Goal: Find specific page/section: Find specific page/section

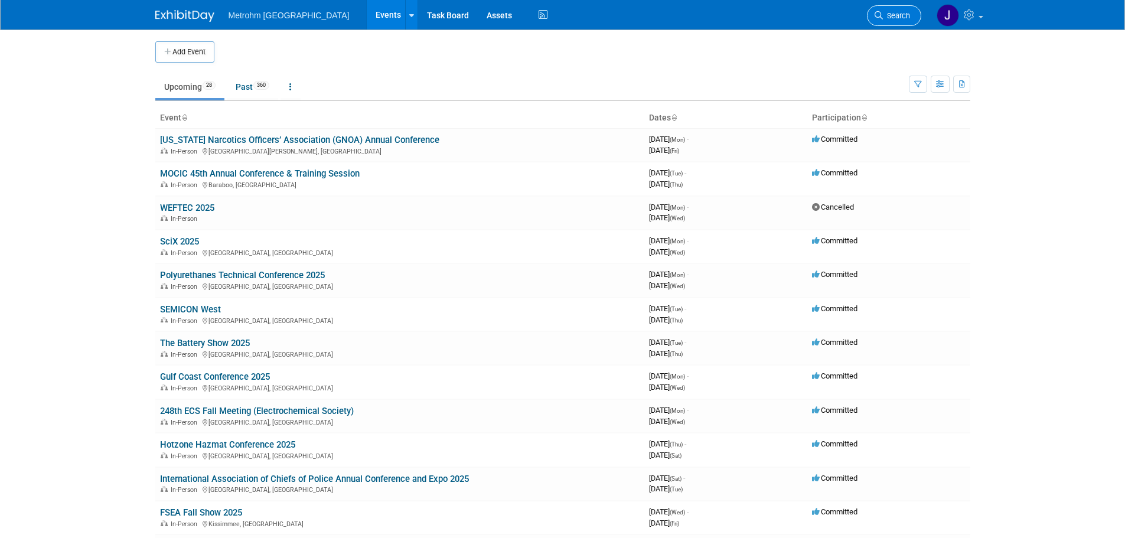
click at [894, 14] on span "Search" at bounding box center [896, 15] width 27 height 9
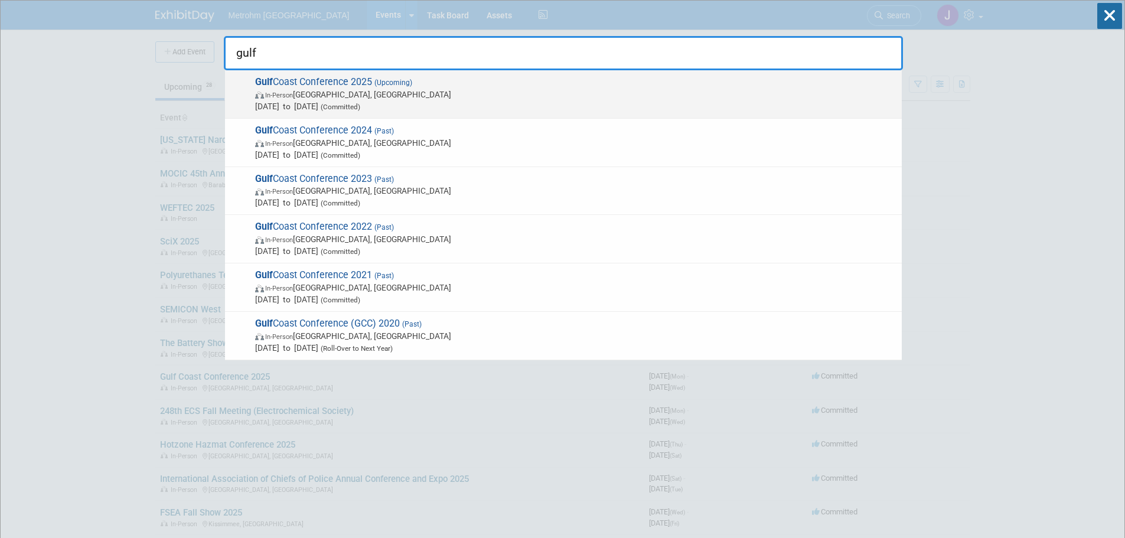
type input "gulf"
click at [653, 93] on span "In-Person [GEOGRAPHIC_DATA], [GEOGRAPHIC_DATA]" at bounding box center [575, 95] width 641 height 12
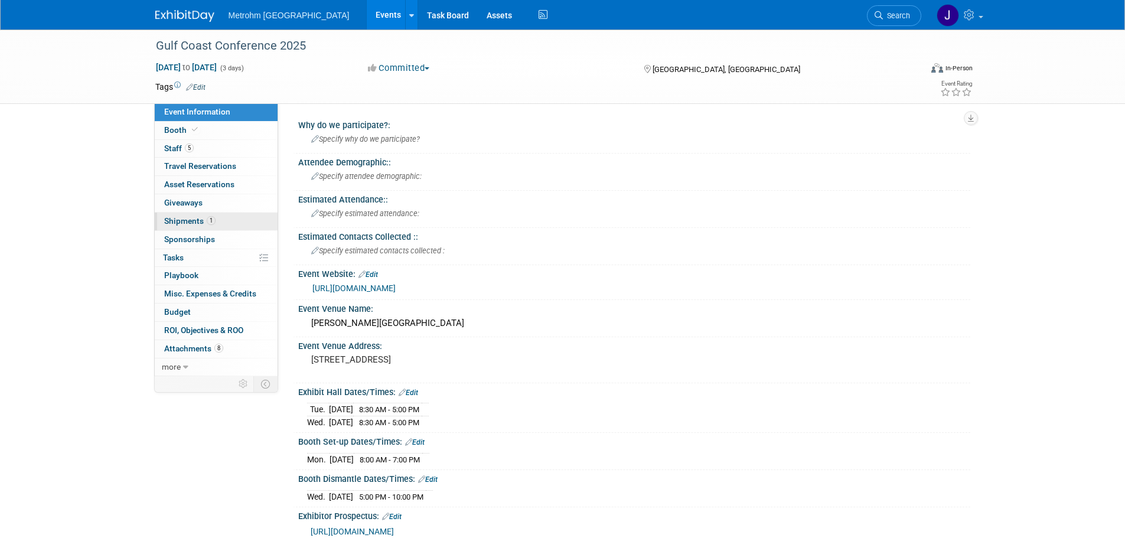
click at [200, 218] on span "Shipments 1" at bounding box center [189, 220] width 51 height 9
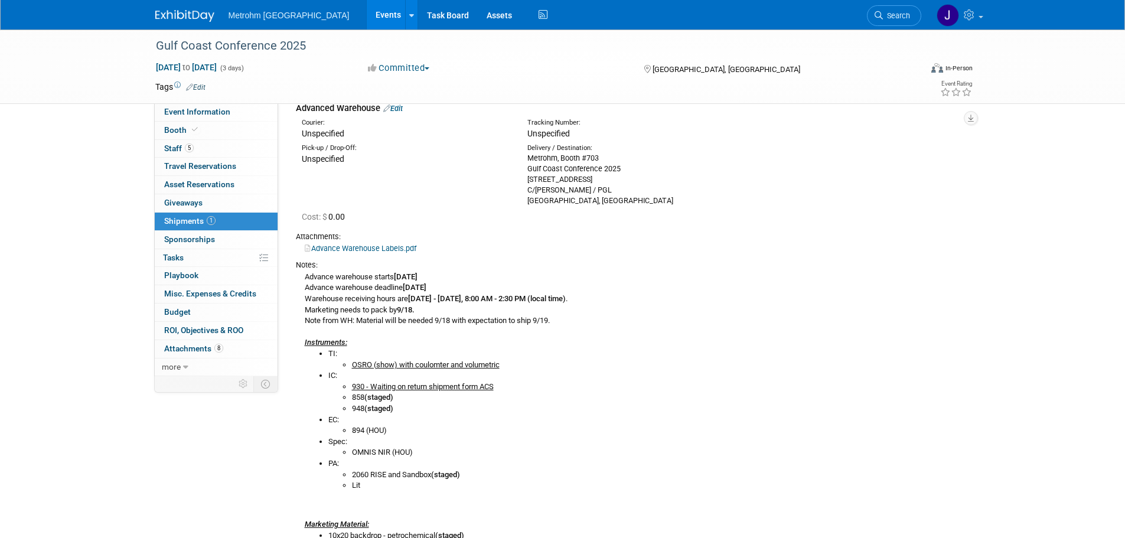
scroll to position [59, 0]
